Goal: Find contact information: Obtain details needed to contact an individual or organization

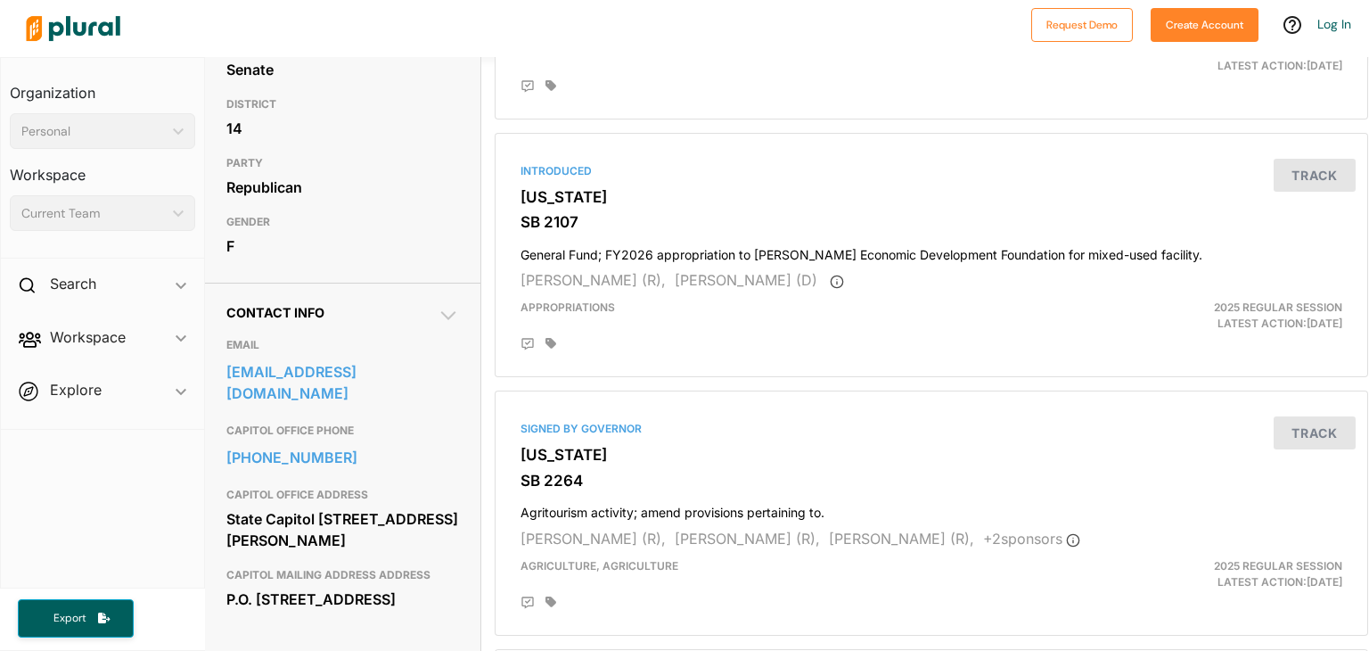
scroll to position [328, 1]
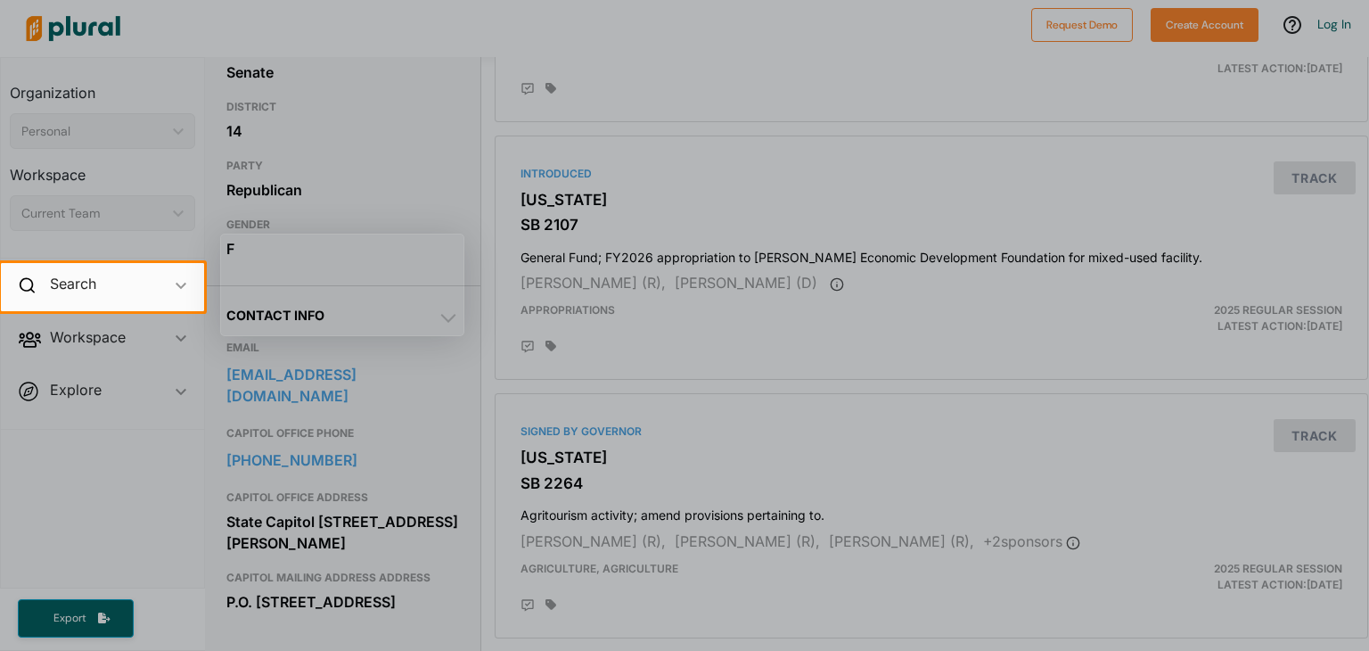
click at [423, 144] on div at bounding box center [684, 131] width 1369 height 263
click at [436, 480] on div at bounding box center [684, 481] width 1369 height 340
click at [450, 525] on div at bounding box center [684, 481] width 1369 height 340
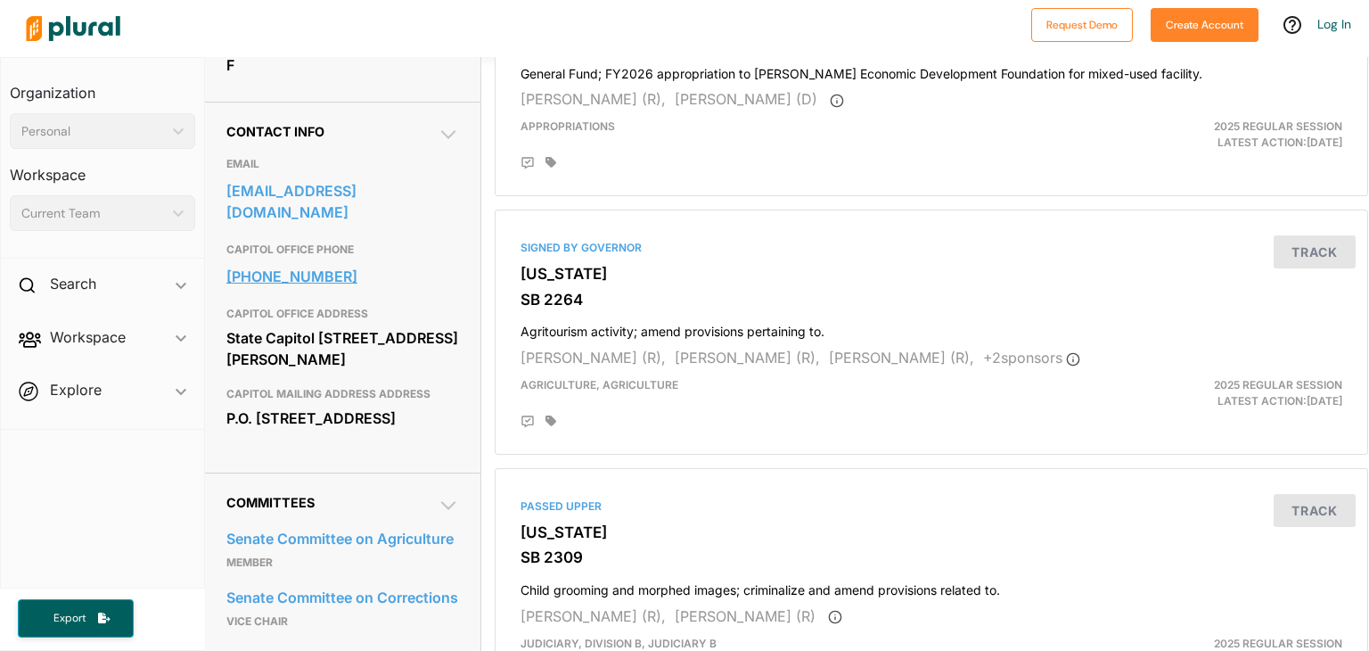
scroll to position [513, 1]
drag, startPoint x: 358, startPoint y: 448, endPoint x: 225, endPoint y: 427, distance: 135.3
click at [225, 427] on div "Contact Info EMAIL [EMAIL_ADDRESS][DOMAIN_NAME] CAPITOL OFFICE PHONE [PHONE_NUM…" at bounding box center [343, 286] width 276 height 371
copy div "P.O. [STREET_ADDRESS]"
